Goal: Transaction & Acquisition: Obtain resource

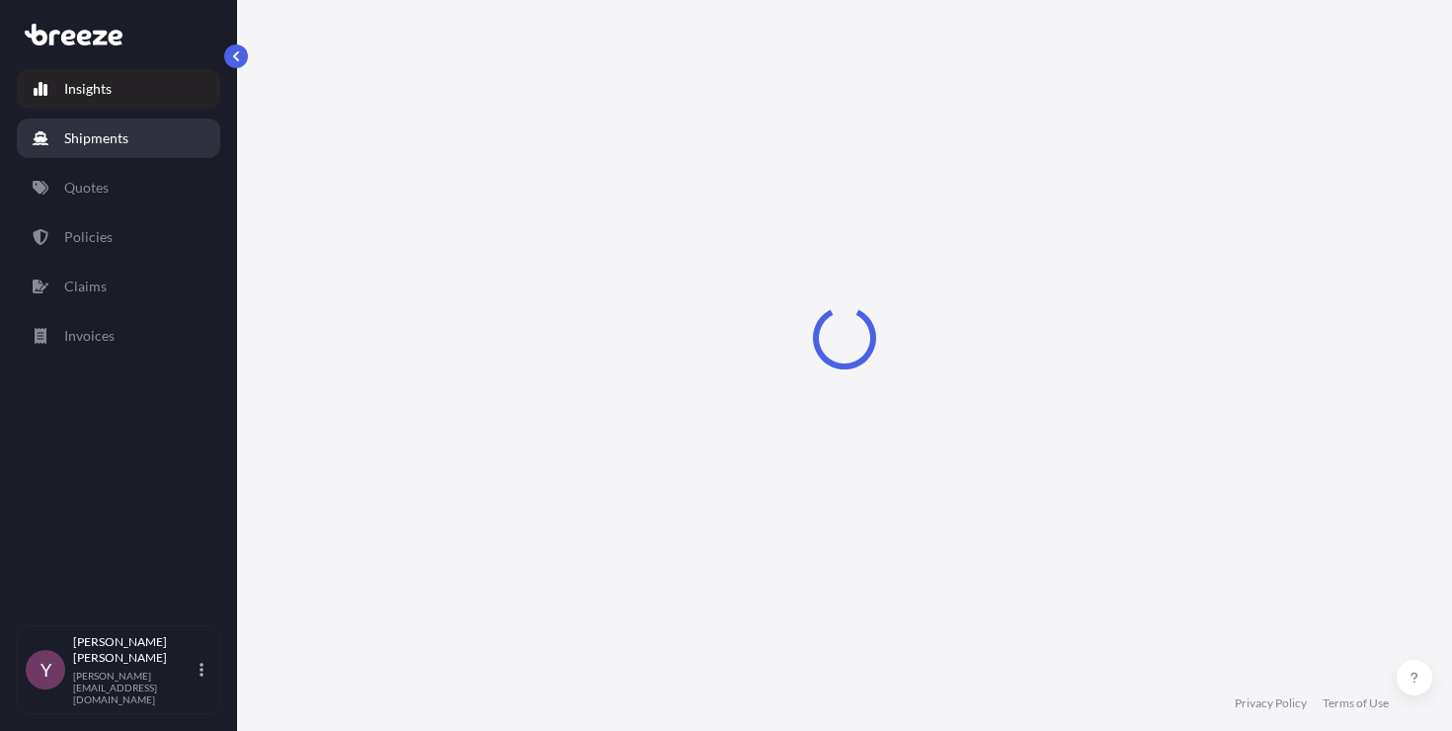
click at [108, 147] on p "Shipments" at bounding box center [96, 138] width 64 height 20
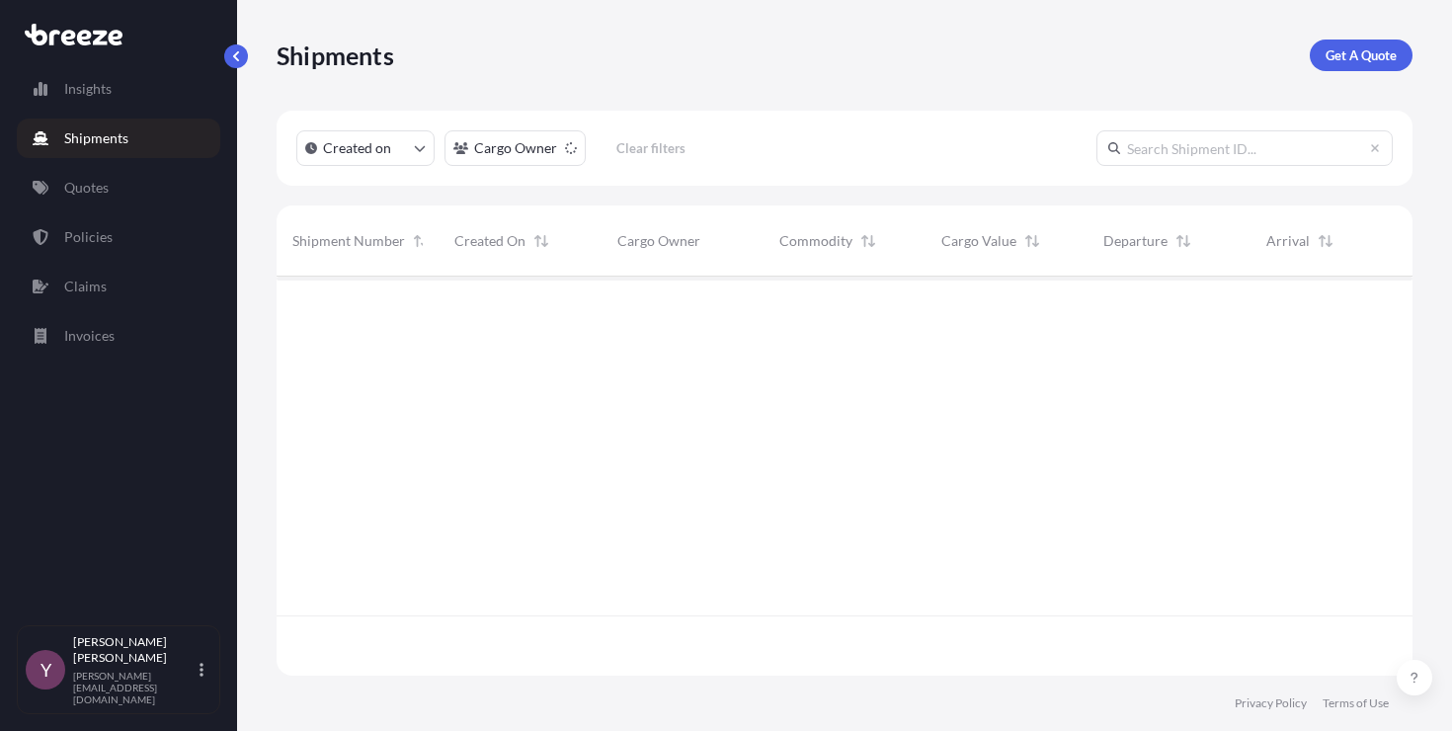
scroll to position [455, 1121]
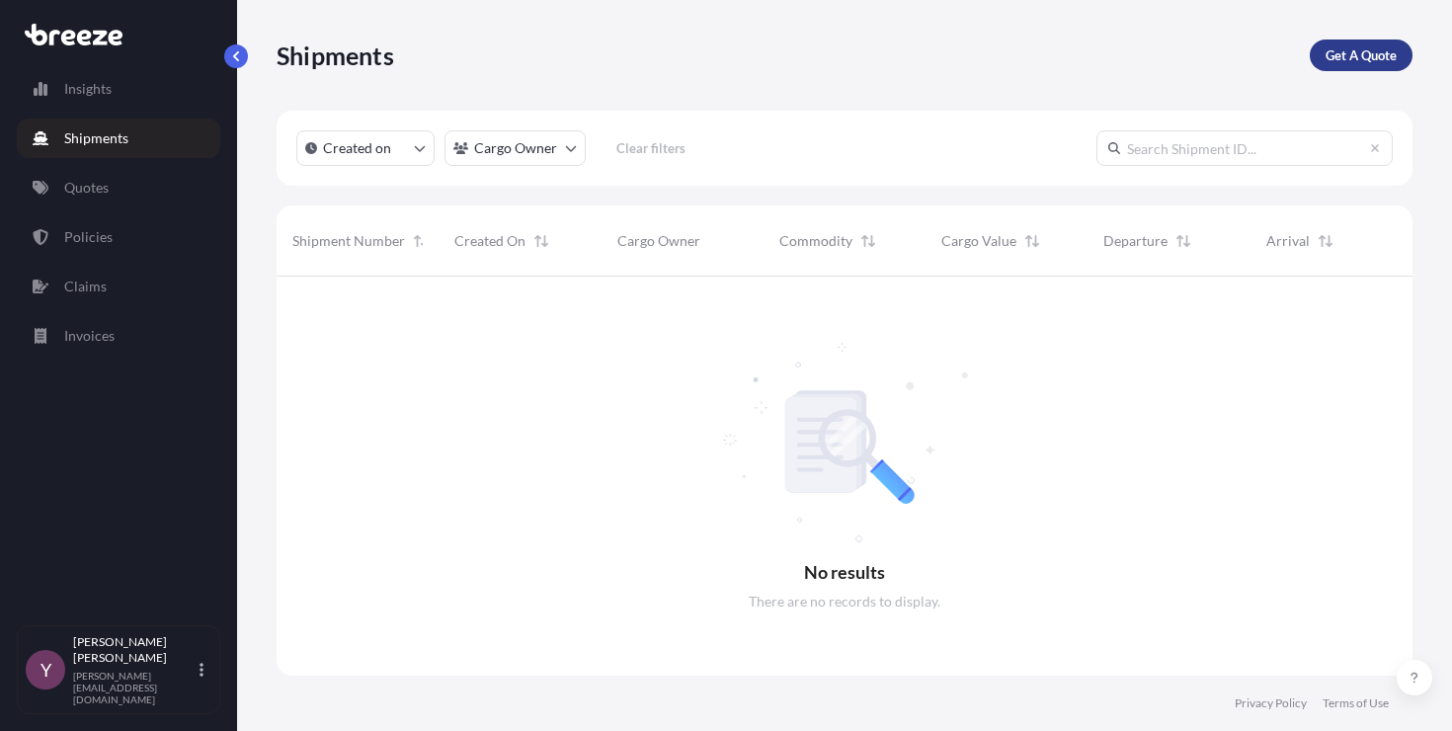
click at [1349, 54] on p "Get A Quote" at bounding box center [1360, 55] width 71 height 20
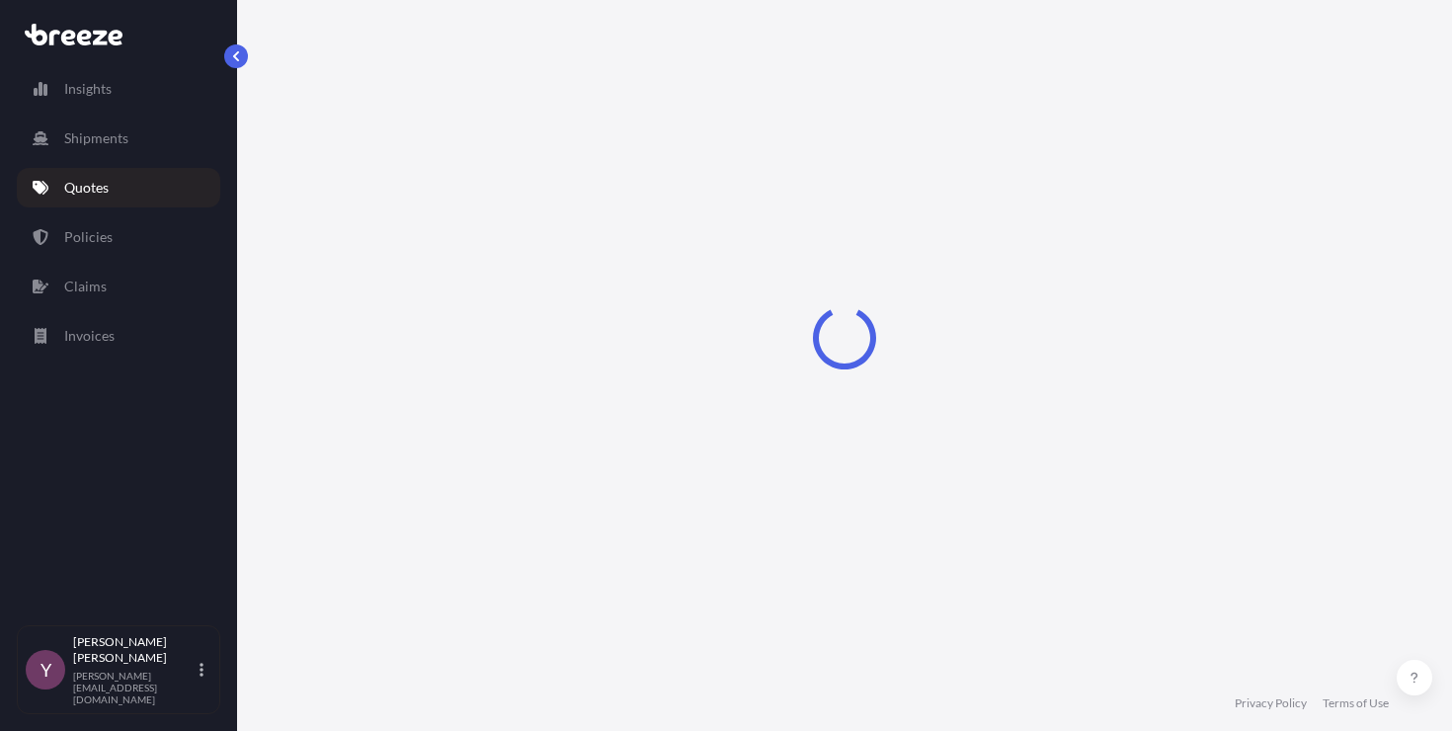
scroll to position [32, 0]
select select "Sea"
select select "1"
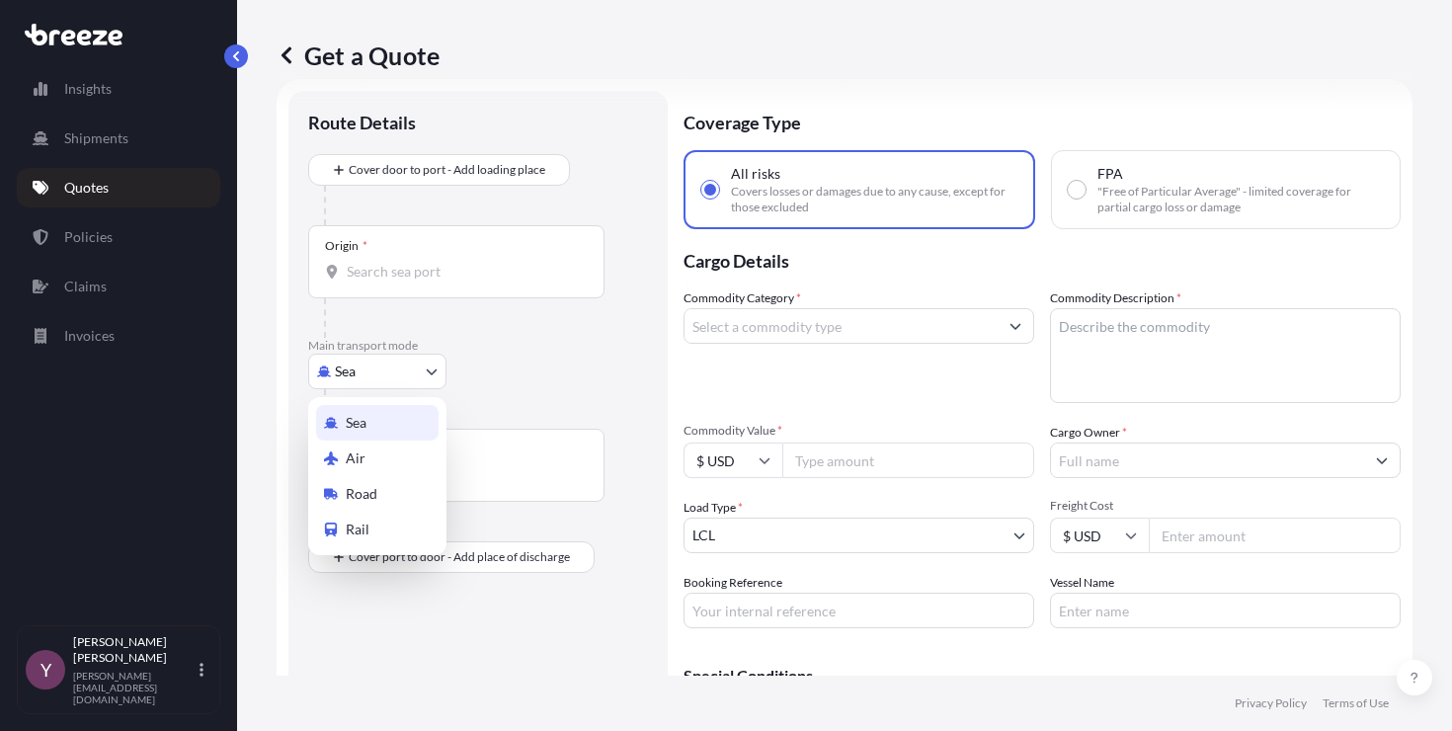
click at [372, 388] on body "Insights Shipments Quotes Policies Claims Invoices Y [PERSON_NAME] [PERSON_NAME…" at bounding box center [726, 365] width 1452 height 731
click at [357, 493] on span "Road" at bounding box center [362, 494] width 32 height 20
select select "Road"
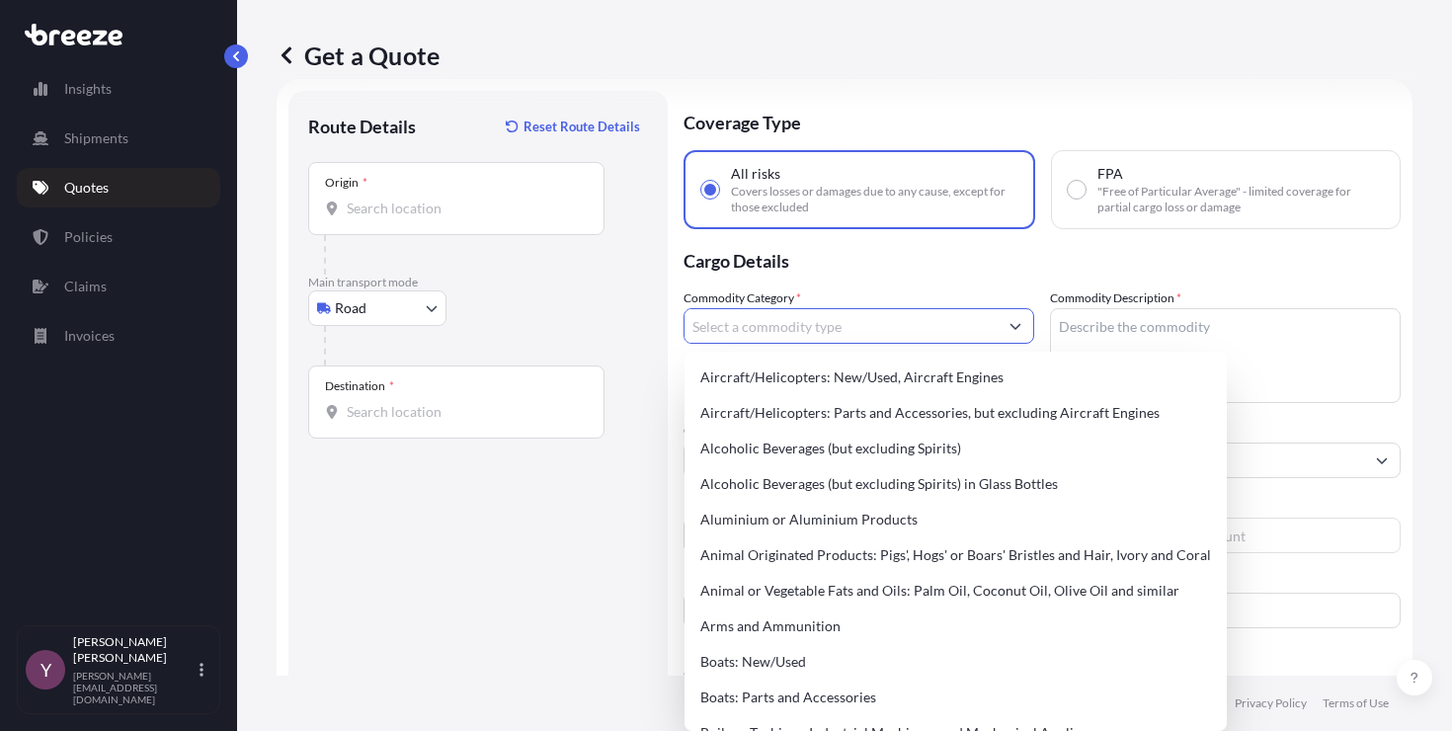
click at [778, 329] on input "Commodity Category *" at bounding box center [840, 326] width 313 height 36
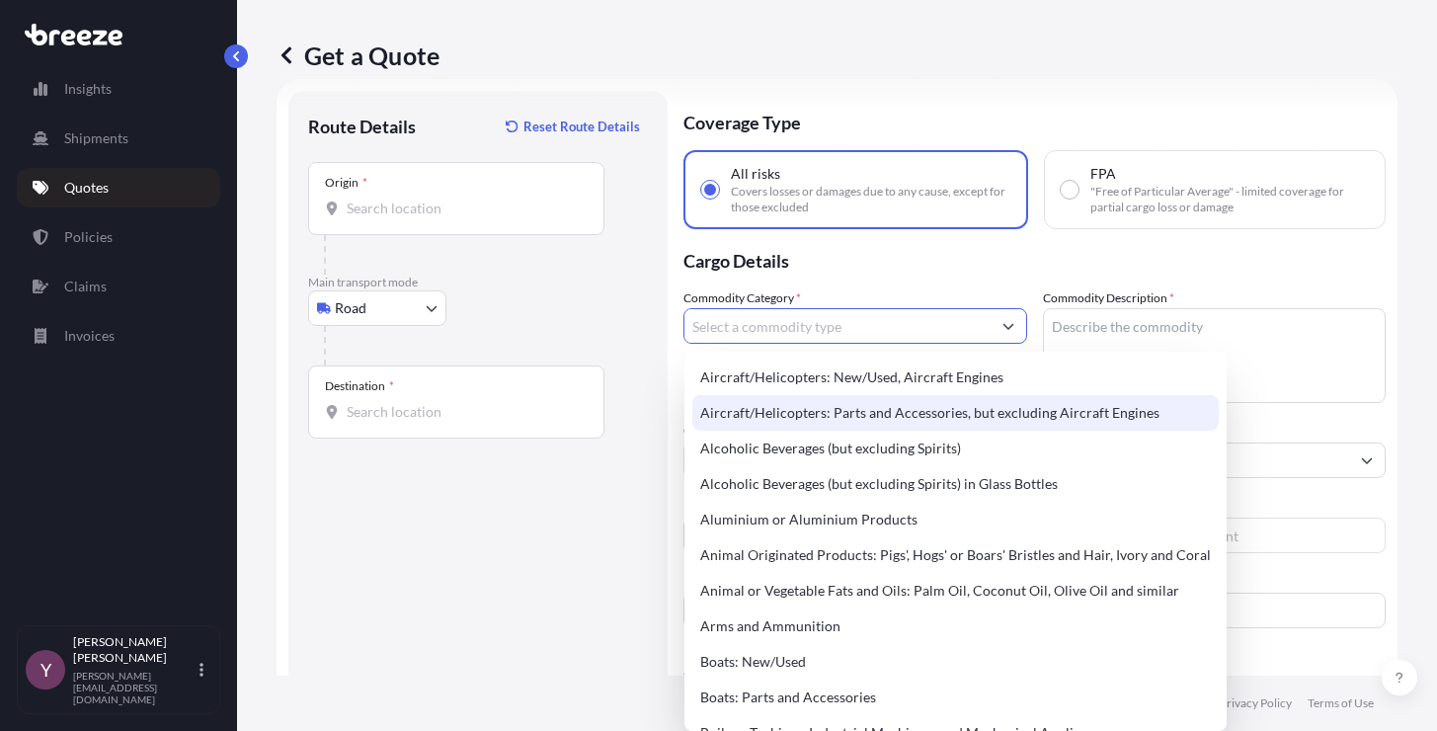
click at [610, 433] on div "Destination *" at bounding box center [478, 401] width 340 height 73
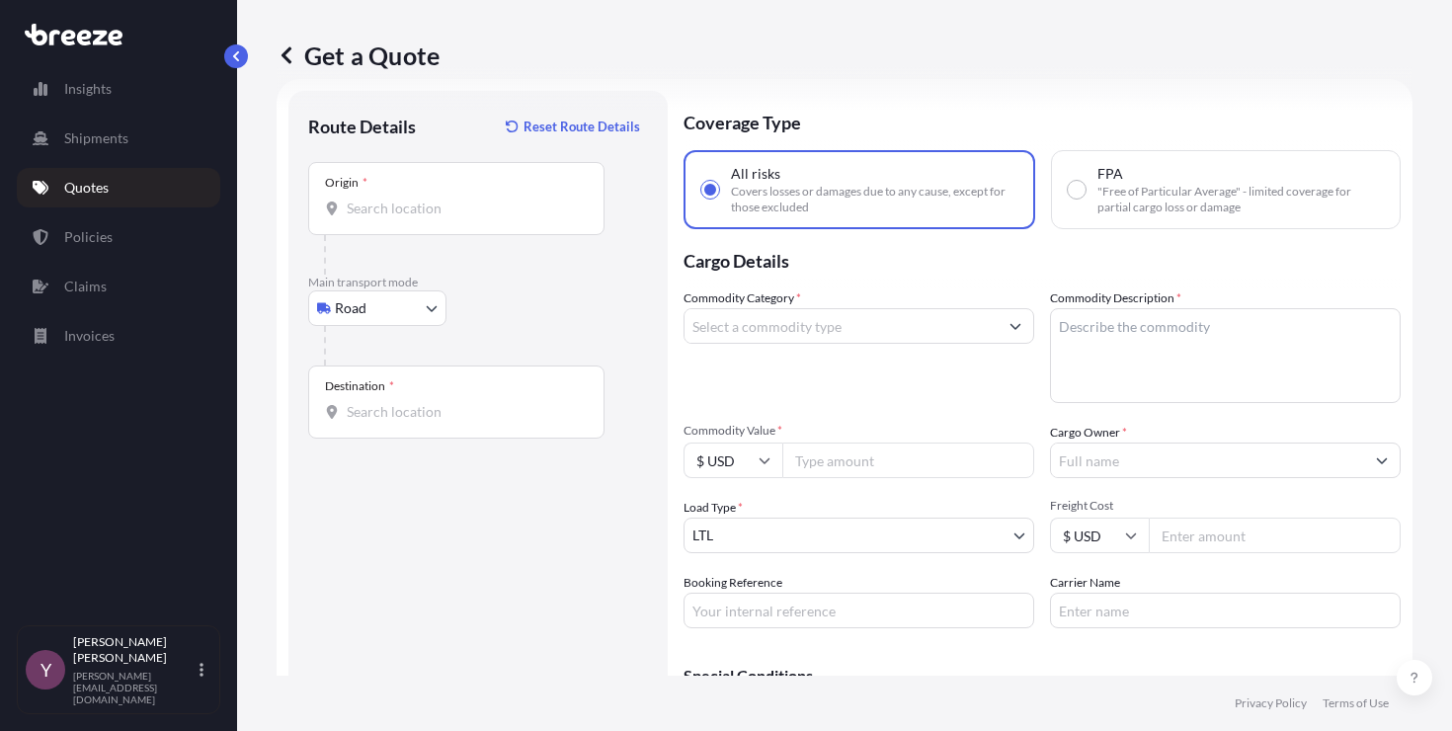
click at [828, 460] on input "Commodity Value *" at bounding box center [908, 460] width 252 height 36
paste input "16000.00"
type input "16000.00"
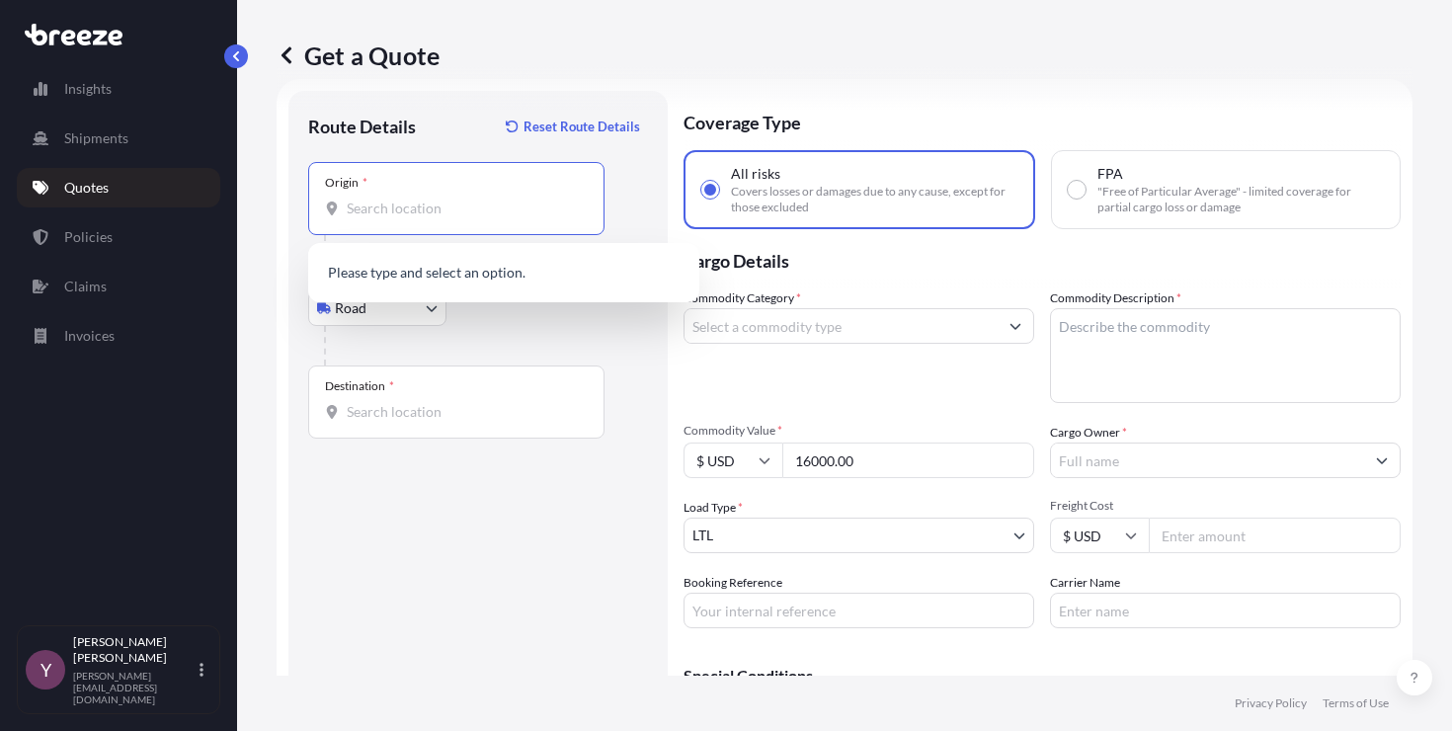
click at [357, 216] on input "Origin *" at bounding box center [463, 208] width 233 height 20
click at [459, 211] on input "Origin * Please select an origin" at bounding box center [463, 208] width 233 height 20
paste input "[STREET_ADDRESS]"
click at [466, 277] on span "[STREET_ADDRESS]" at bounding box center [436, 275] width 123 height 20
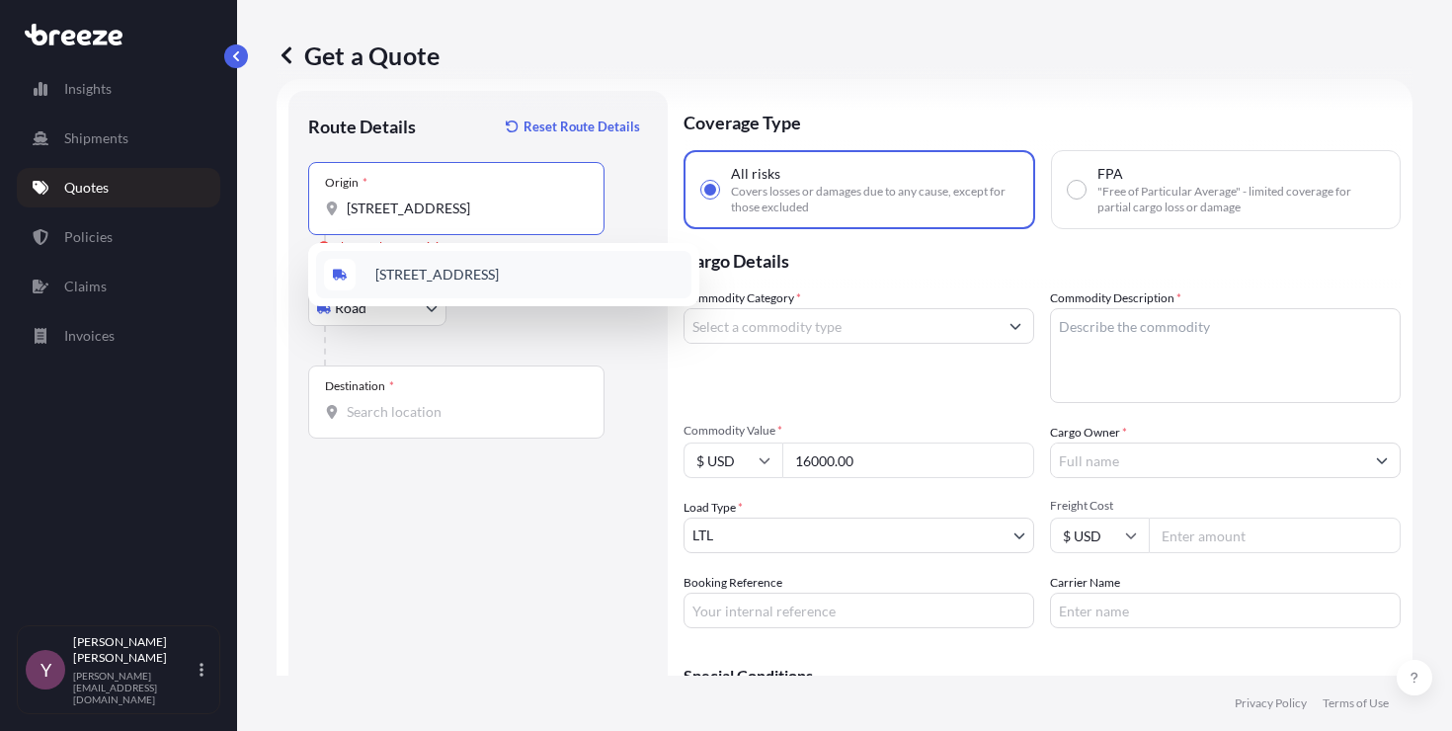
type input "[STREET_ADDRESS]"
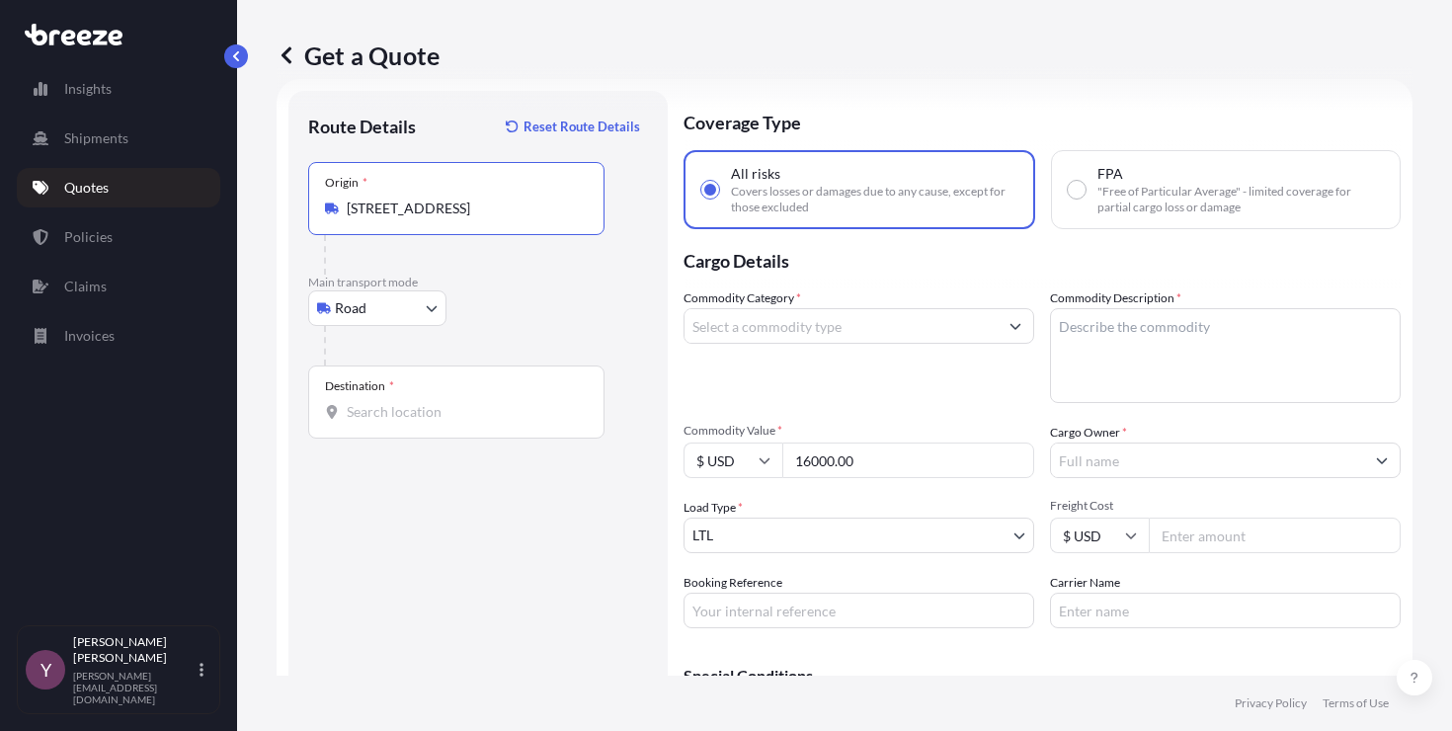
click at [461, 433] on div "Destination *" at bounding box center [456, 401] width 296 height 73
click at [461, 422] on input "Destination *" at bounding box center [463, 412] width 233 height 20
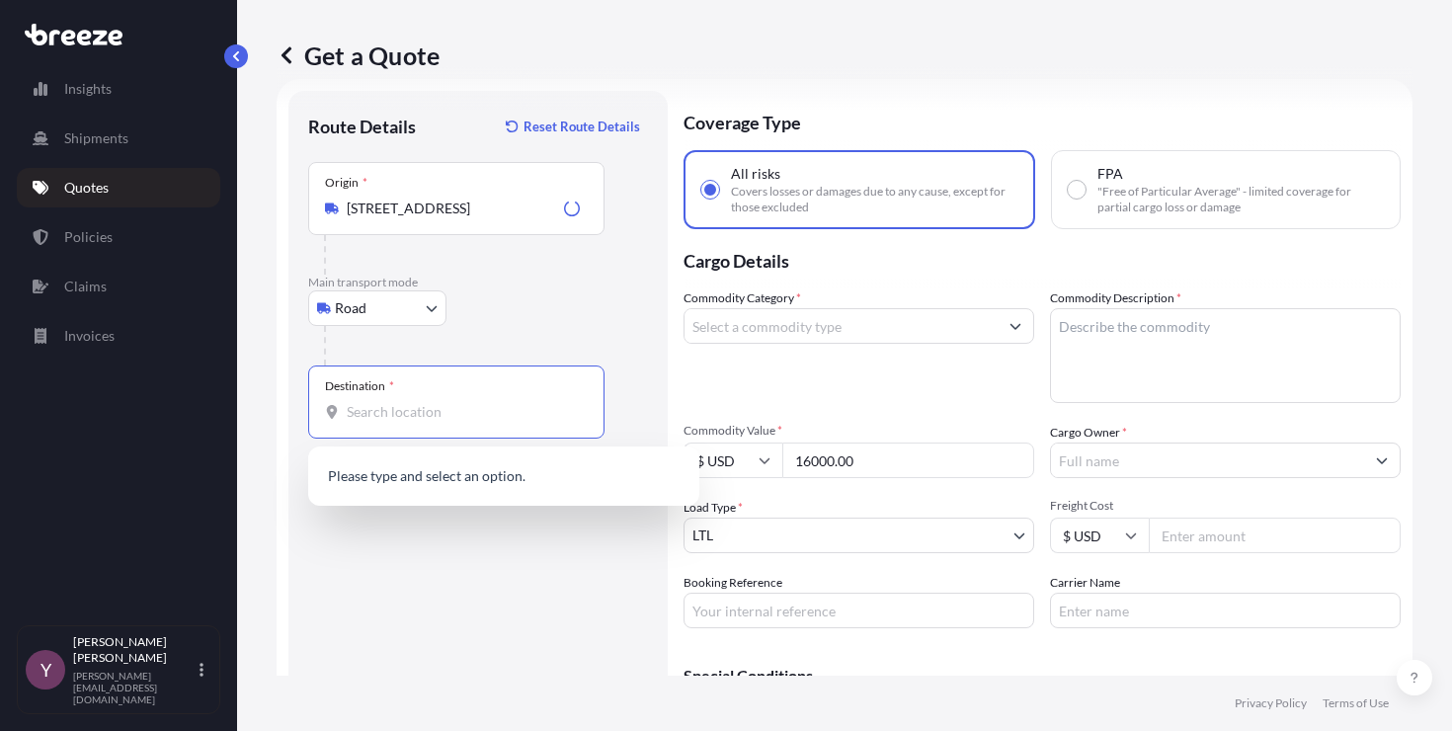
paste input "[STREET_ADDRESS]"
type input "[STREET_ADDRESS]"
click at [521, 563] on div "Route Details Reset Route Details Place of loading Road Road Rail Origin * [STR…" at bounding box center [478, 445] width 340 height 668
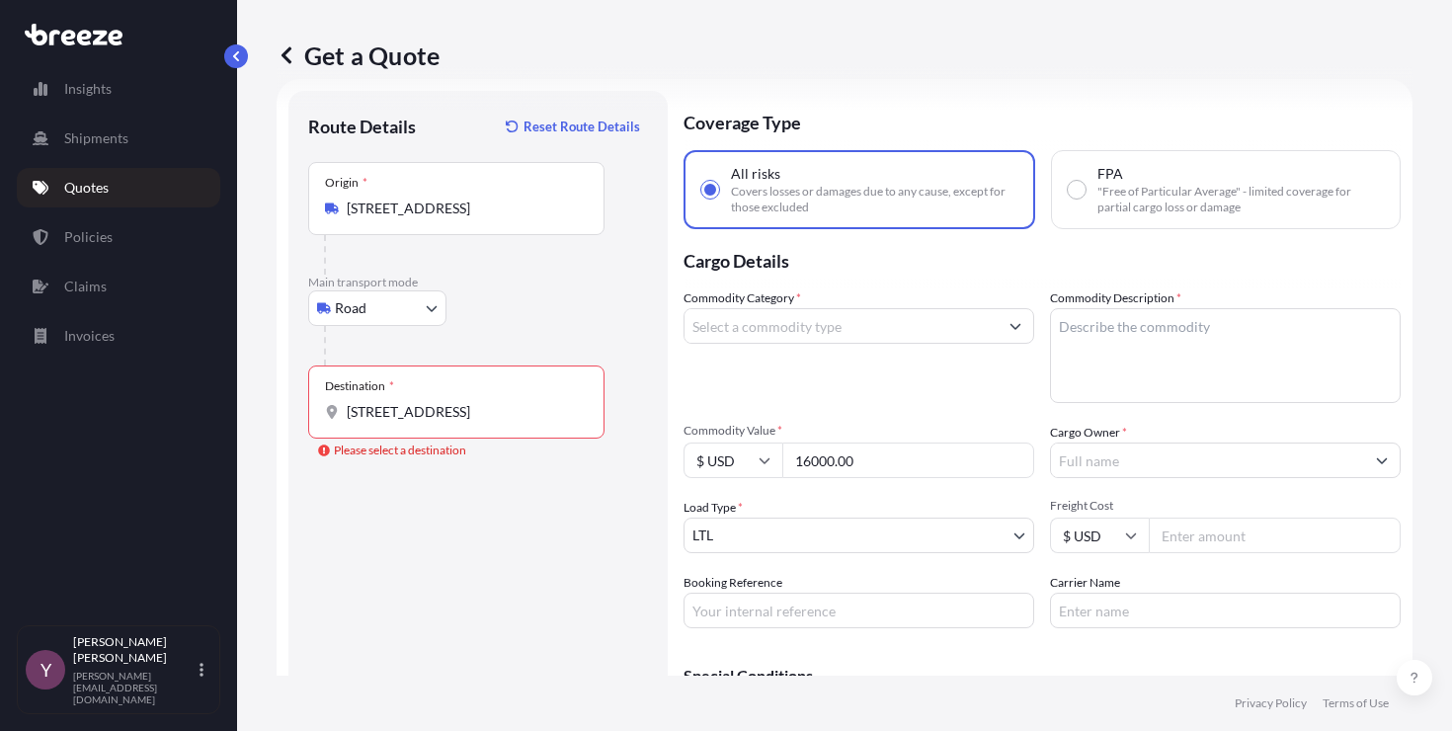
click at [1120, 350] on textarea "Commodity Description *" at bounding box center [1225, 355] width 351 height 95
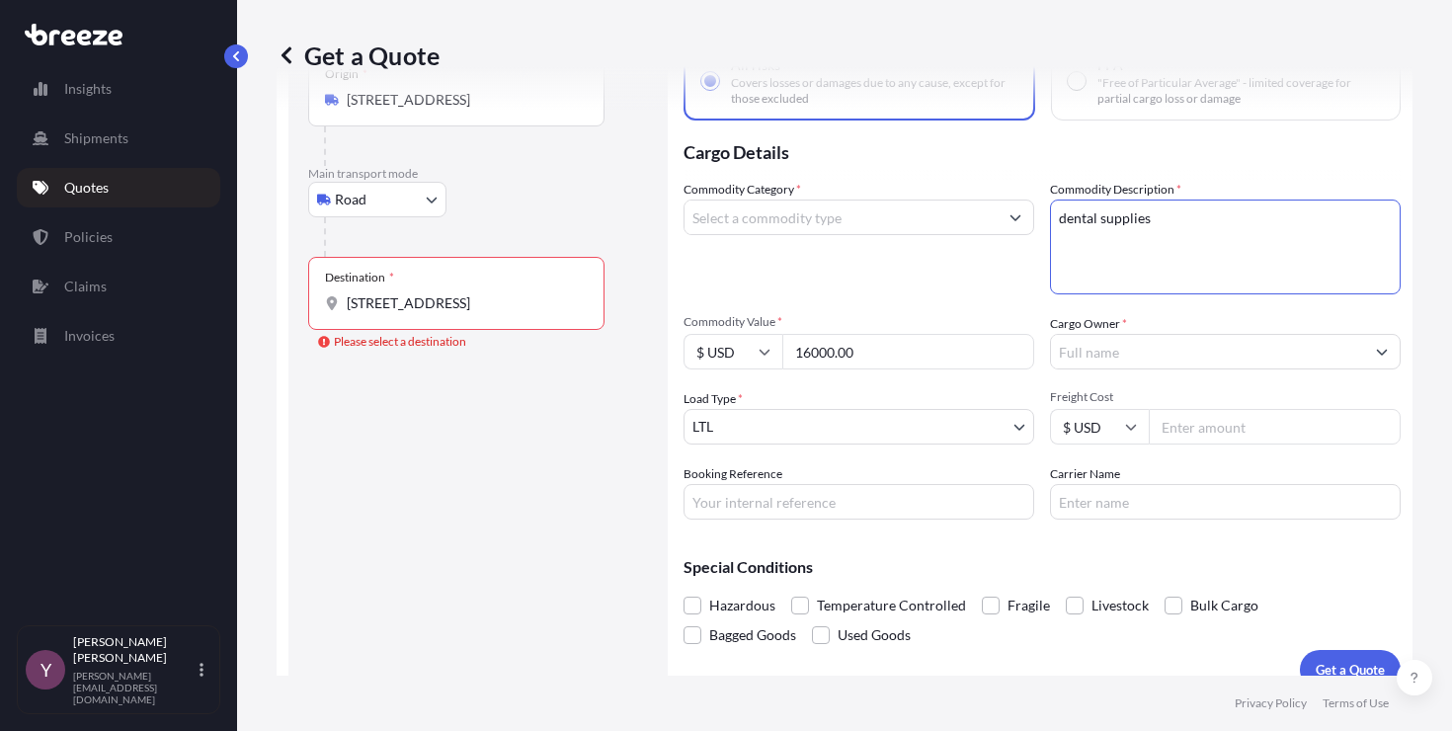
scroll to position [164, 0]
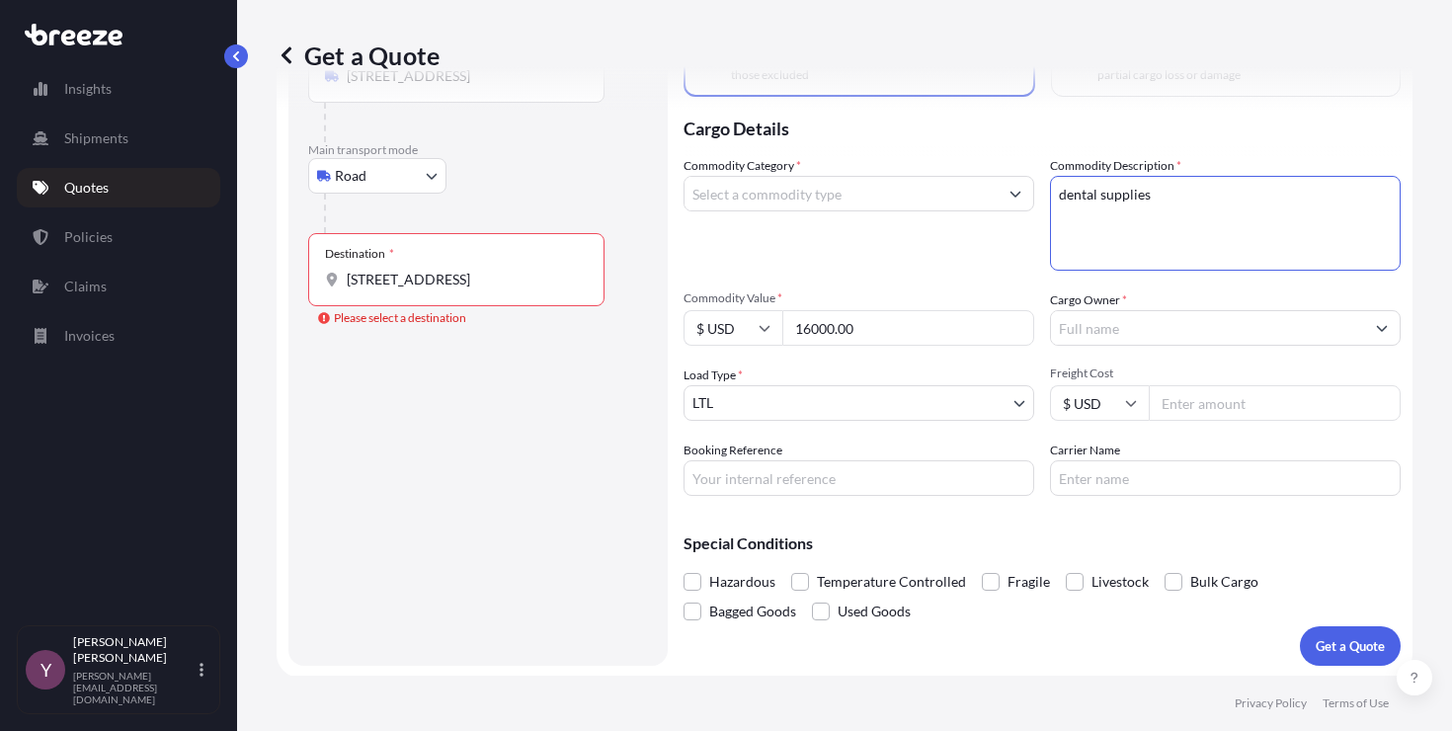
type textarea "dental supplies"
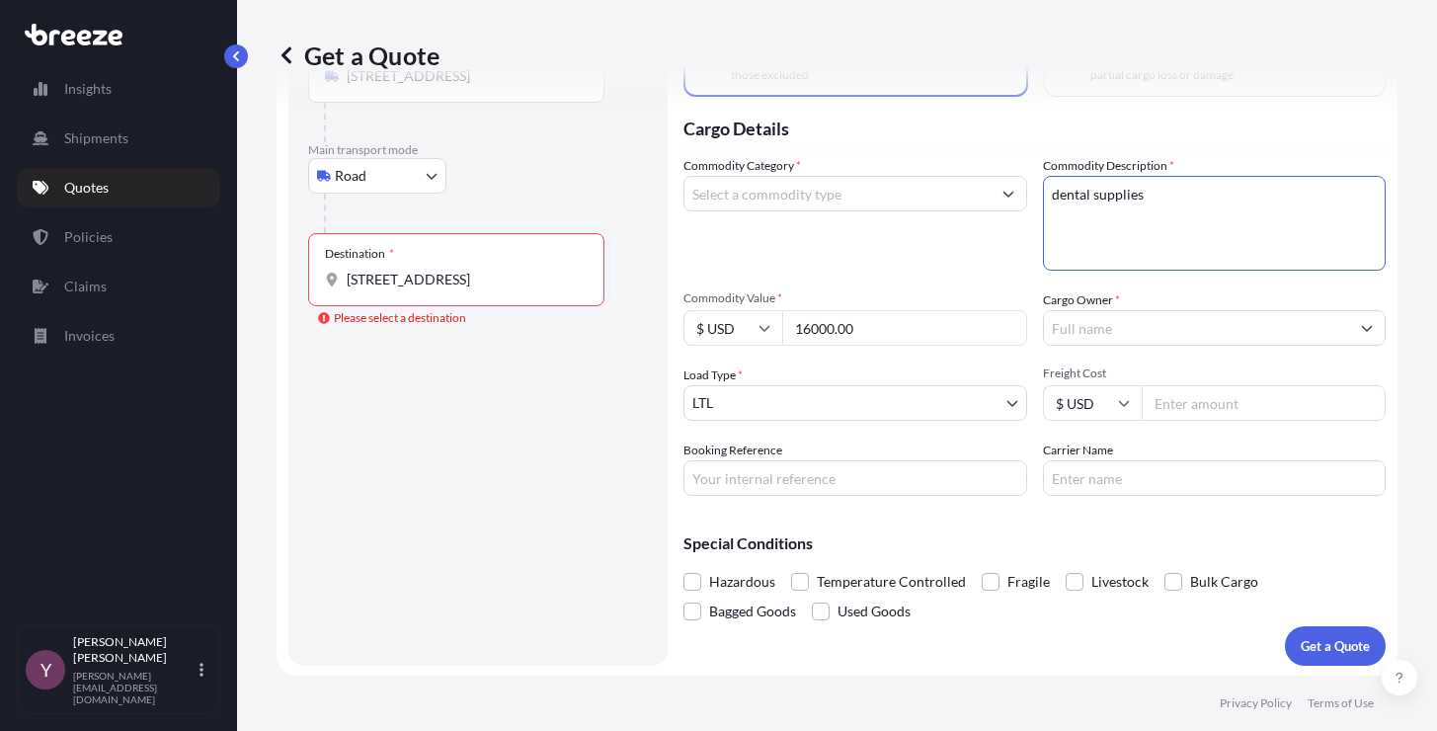
click at [1108, 326] on input "Cargo Owner *" at bounding box center [1197, 328] width 306 height 36
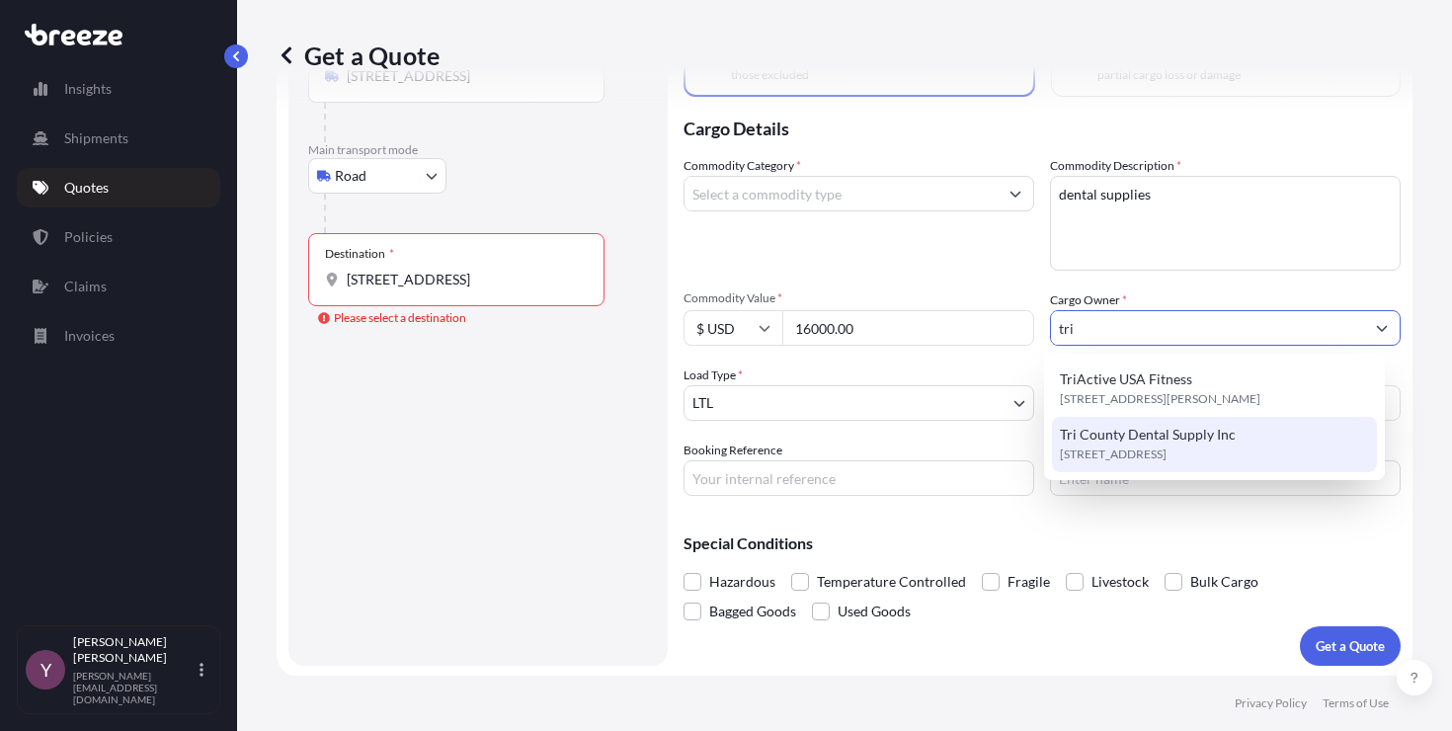
click at [1104, 442] on span "Tri County Dental Supply Inc" at bounding box center [1148, 435] width 176 height 20
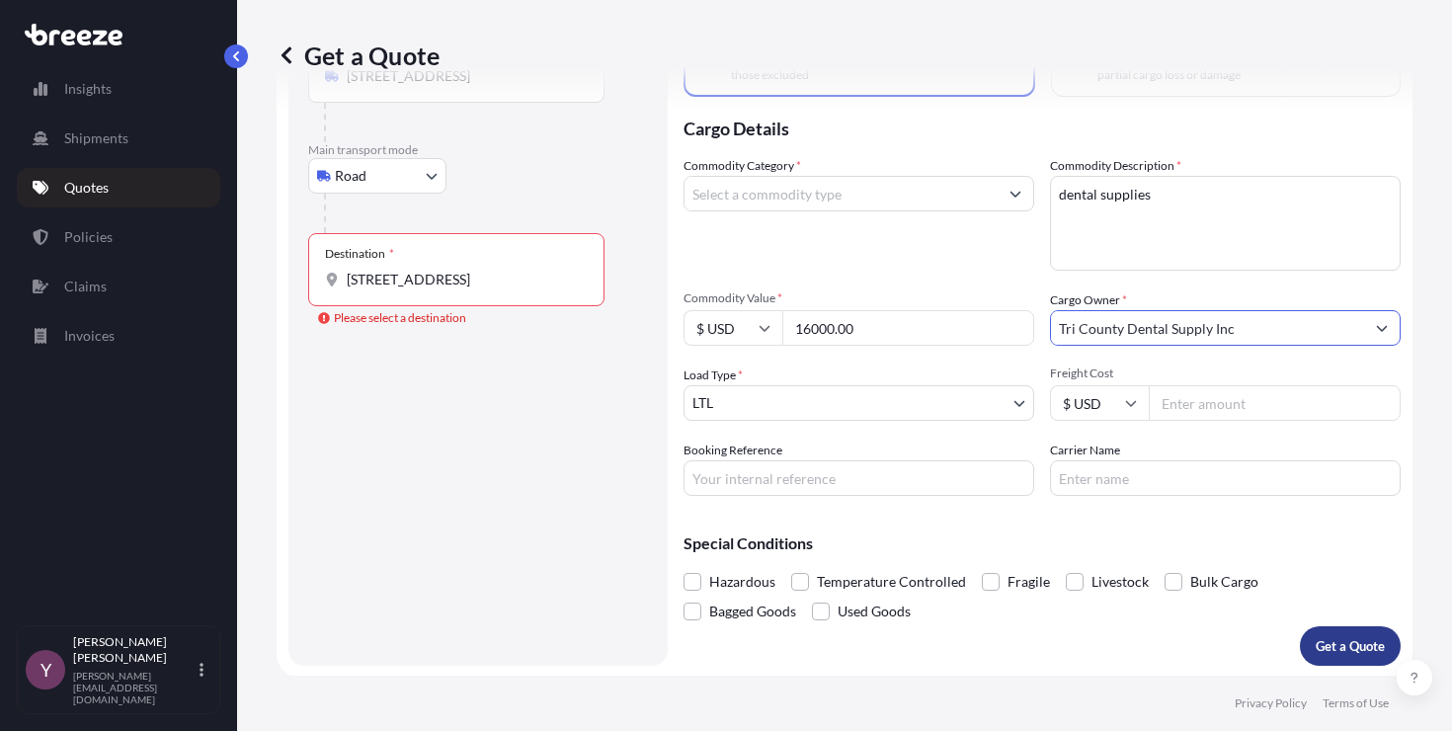
type input "Tri County Dental Supply Inc"
click at [1325, 664] on button "Get a Quote" at bounding box center [1350, 646] width 101 height 40
click at [472, 278] on input "[STREET_ADDRESS]" at bounding box center [463, 280] width 233 height 20
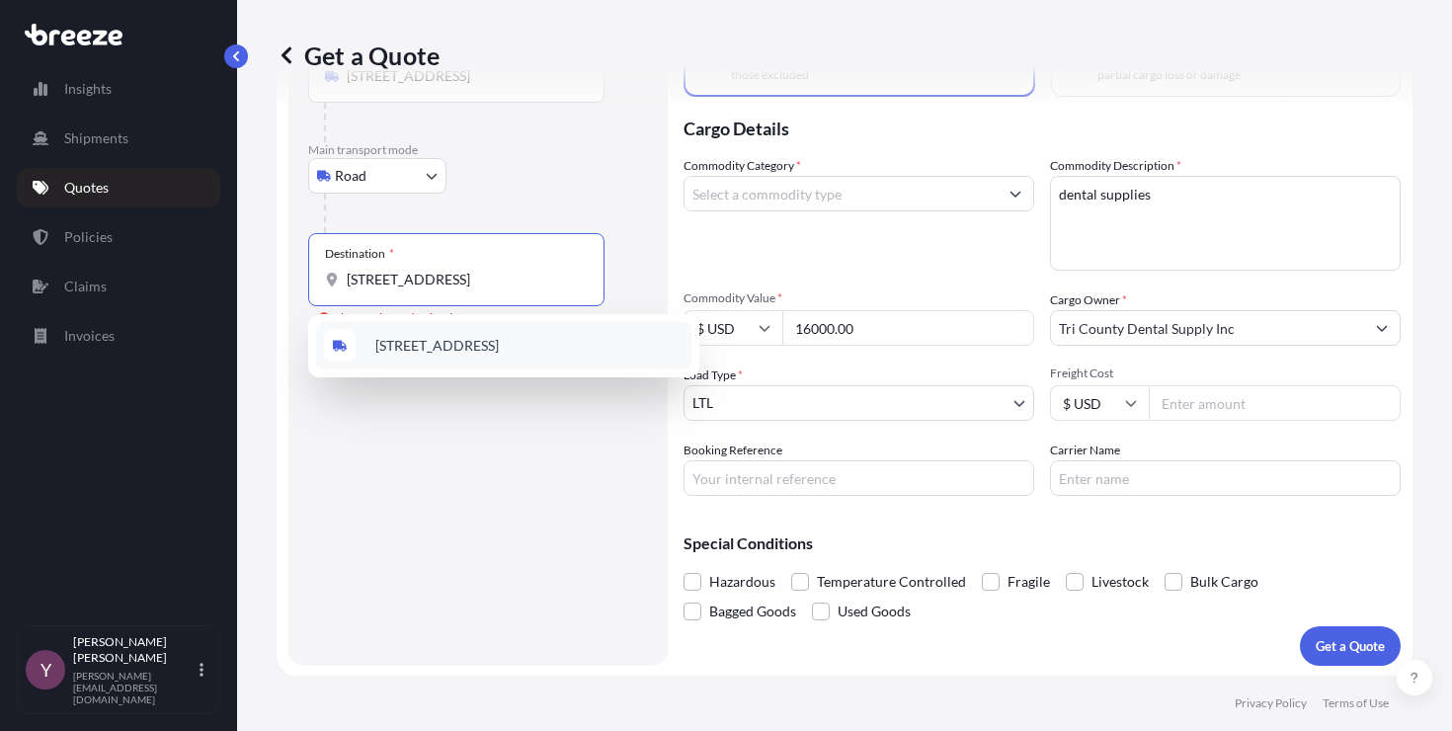
click at [480, 337] on span "[STREET_ADDRESS]" at bounding box center [436, 346] width 123 height 20
type input "[STREET_ADDRESS]"
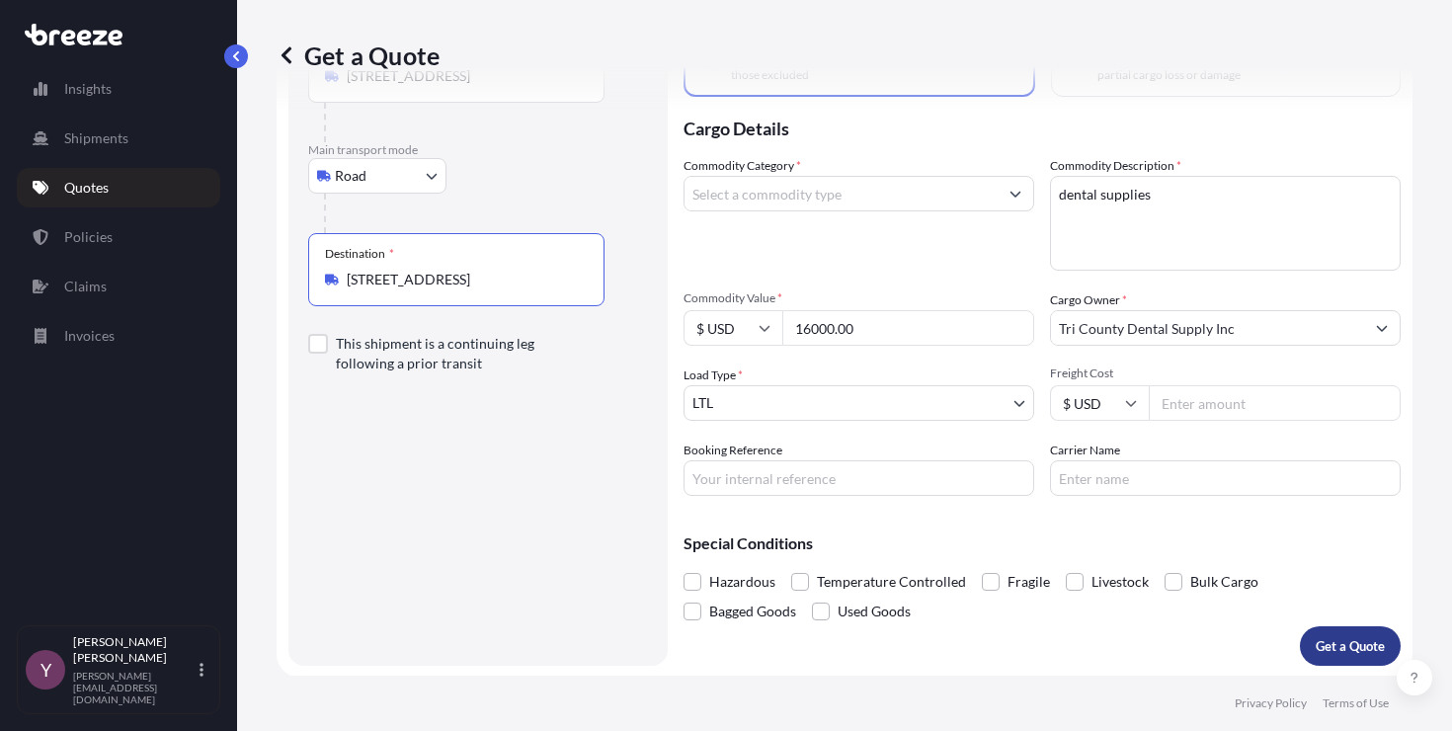
click at [1336, 646] on p "Get a Quote" at bounding box center [1349, 646] width 69 height 20
click at [730, 198] on input "Commodity Category *" at bounding box center [840, 194] width 313 height 36
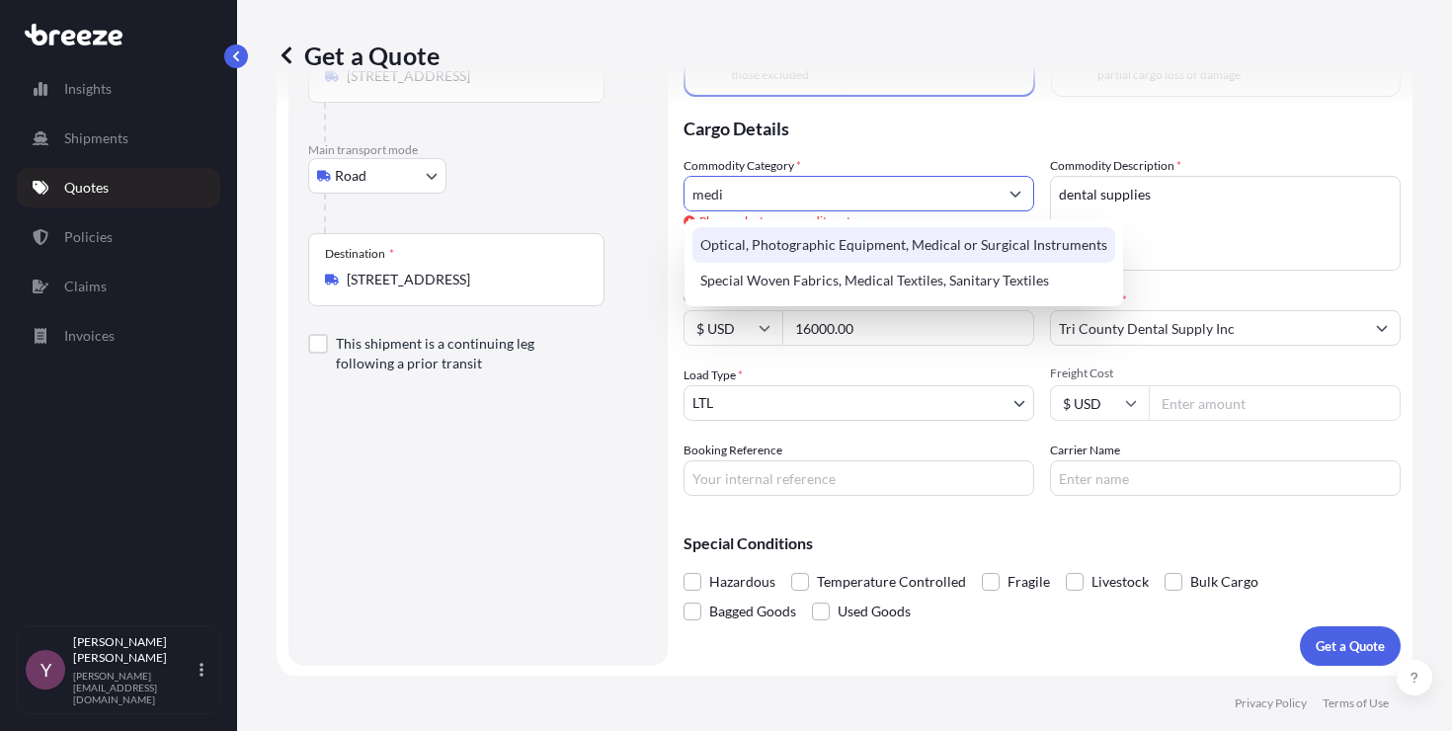
click at [766, 248] on div "Optical, Photographic Equipment, Medical or Surgical Instruments" at bounding box center [903, 245] width 423 height 36
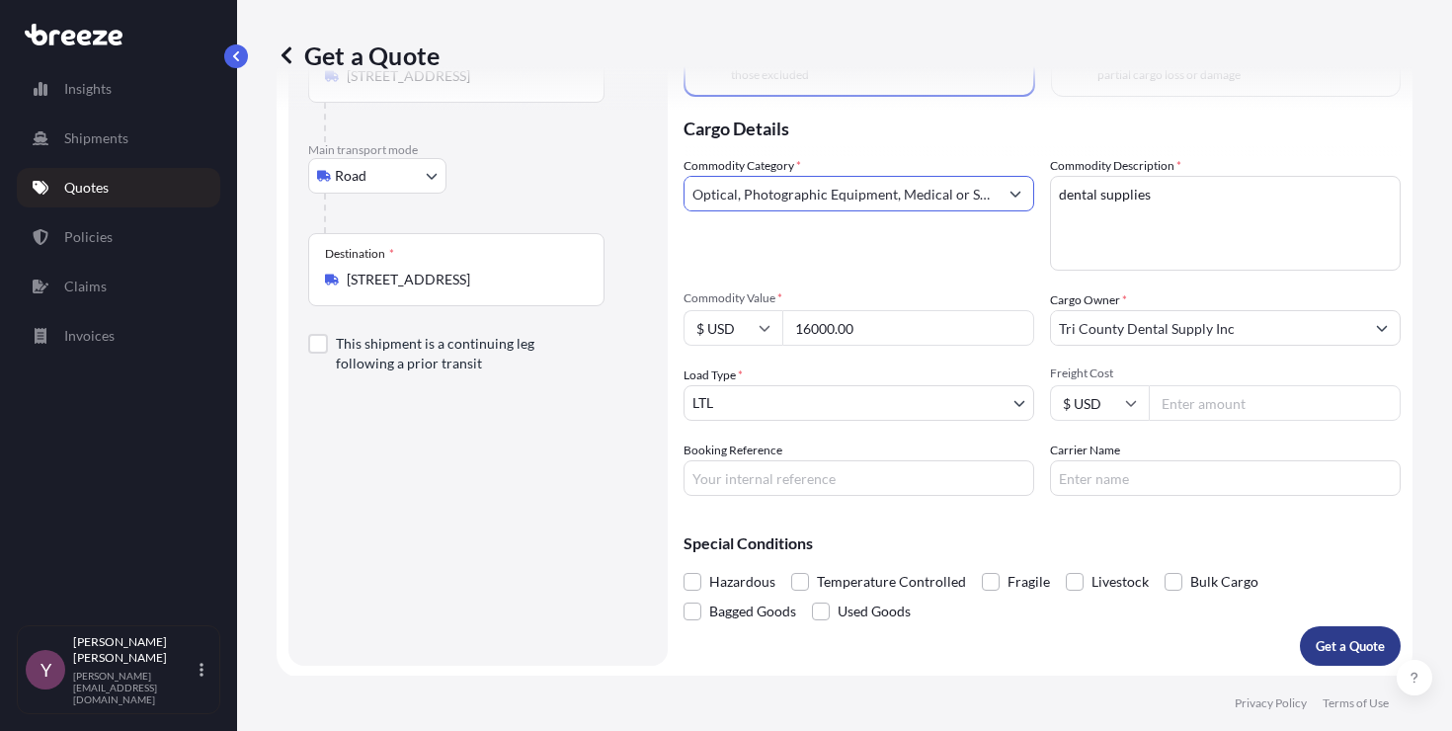
type input "Optical, Photographic Equipment, Medical or Surgical Instruments"
click at [1339, 639] on p "Get a Quote" at bounding box center [1349, 646] width 69 height 20
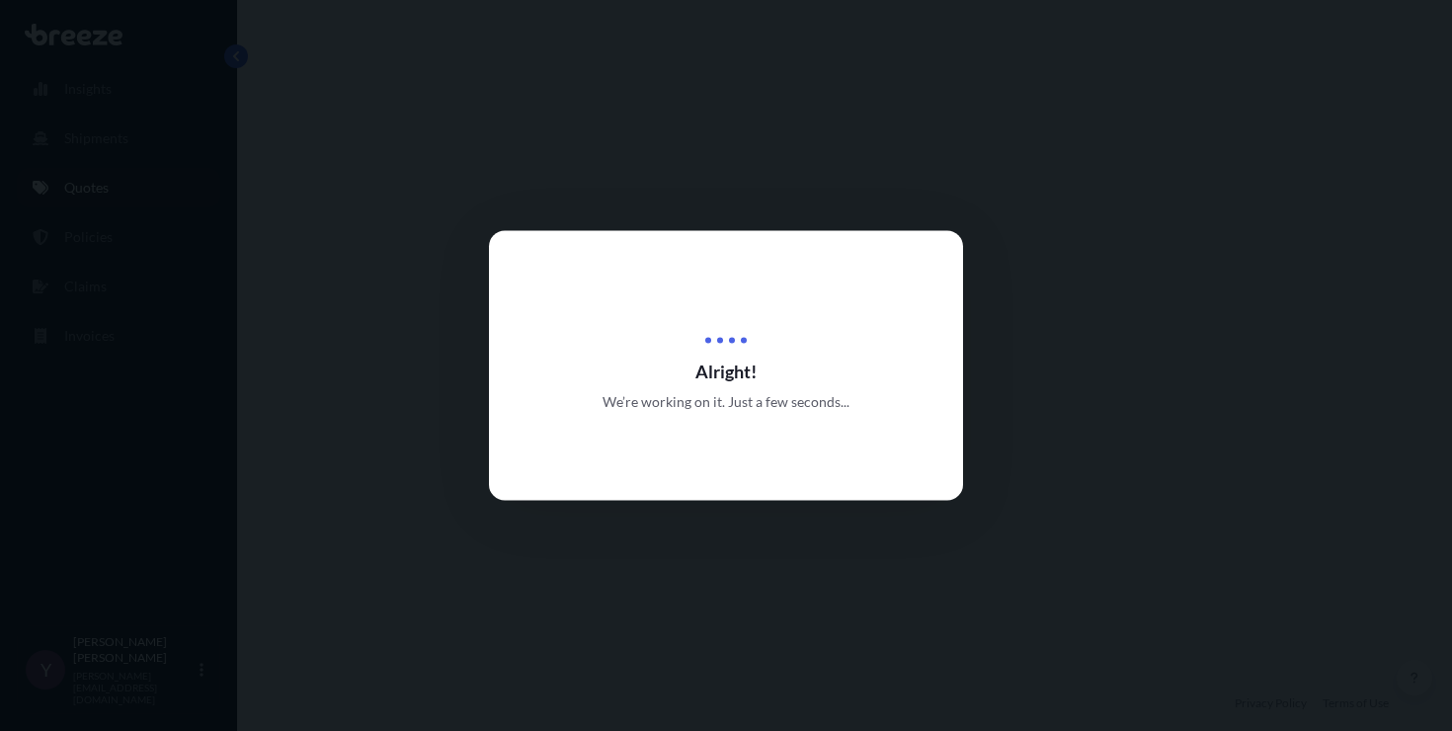
select select "Road"
select select "1"
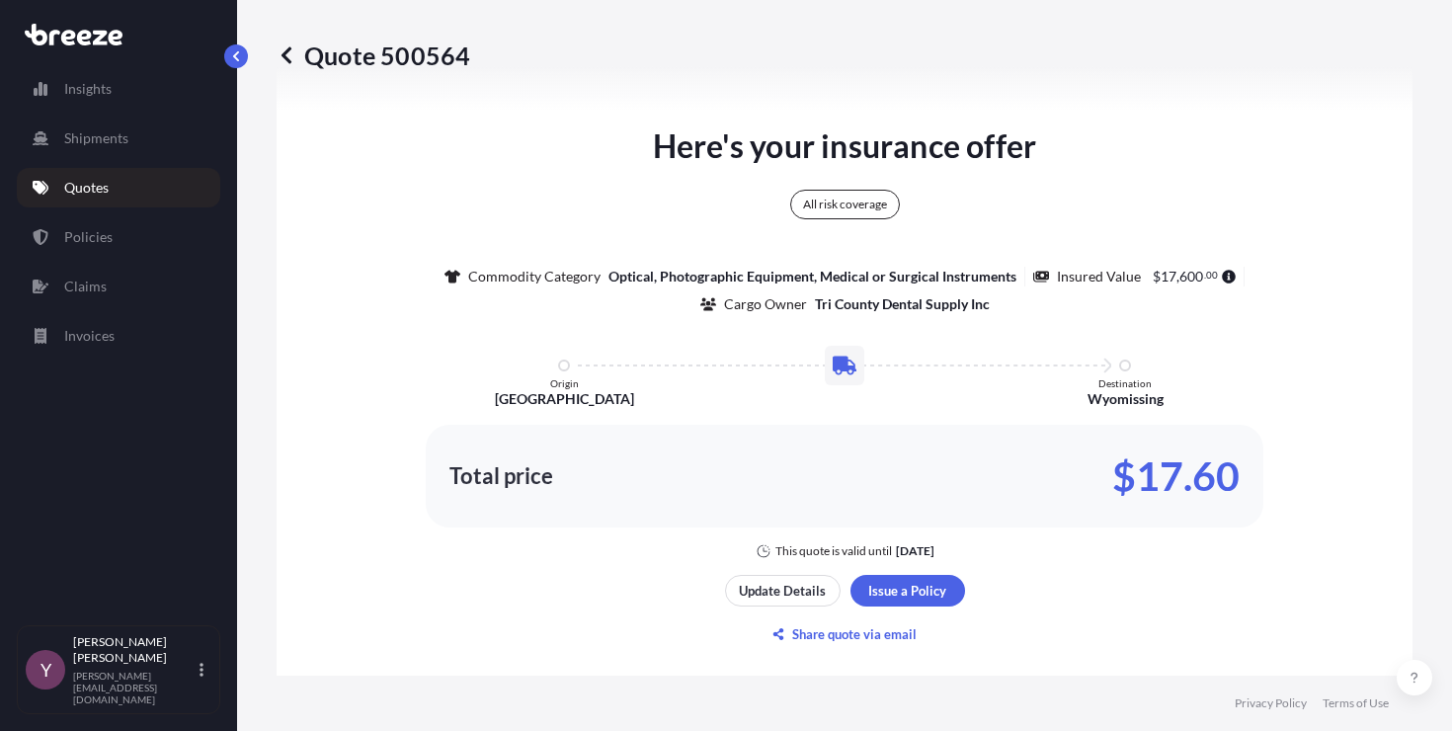
scroll to position [1088, 0]
